Goal: Information Seeking & Learning: Check status

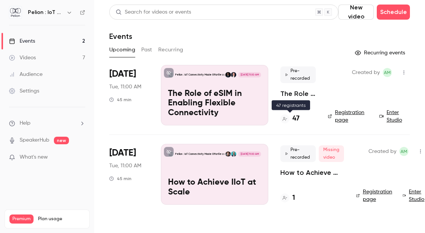
click at [294, 119] on h4 "47" at bounding box center [295, 118] width 7 height 10
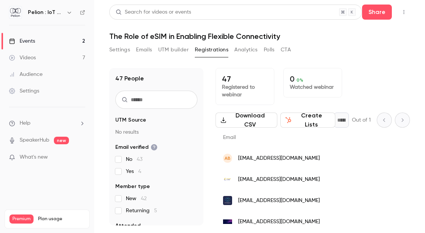
click at [42, 43] on link "Events 2" at bounding box center [47, 41] width 94 height 17
